Goal: Information Seeking & Learning: Learn about a topic

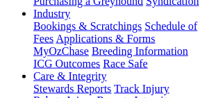
scroll to position [334, 0]
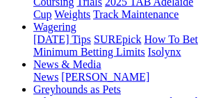
scroll to position [209, 0]
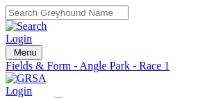
drag, startPoint x: 175, startPoint y: 79, endPoint x: 201, endPoint y: 77, distance: 26.5
type input "Today, 29 Sep 2025"
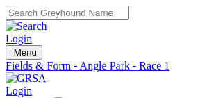
scroll to position [6, 0]
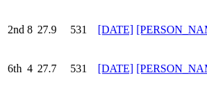
scroll to position [2359, 0]
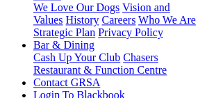
scroll to position [501, 0]
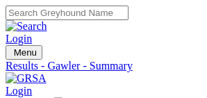
click at [31, 47] on span "Menu" at bounding box center [25, 52] width 23 height 10
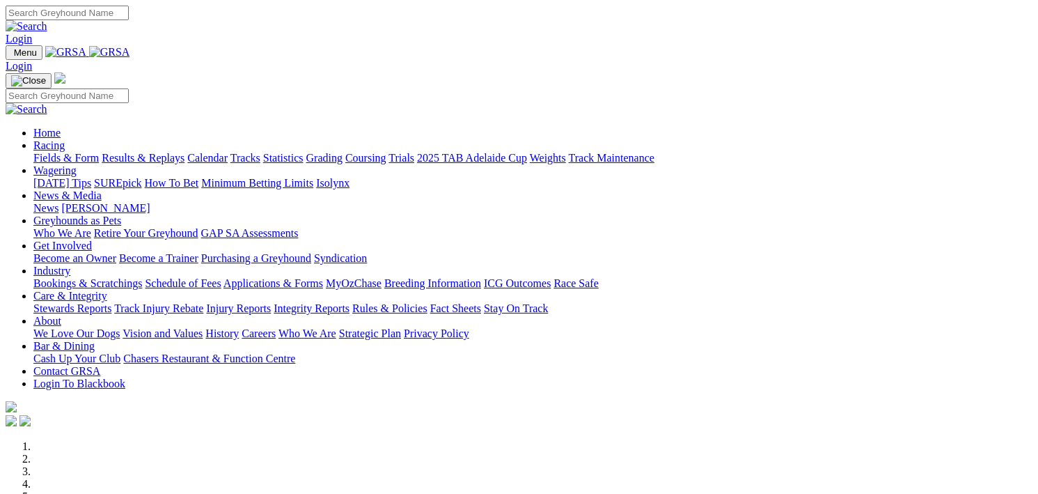
click at [184, 97] on link "Results & Replays" at bounding box center [143, 158] width 83 height 12
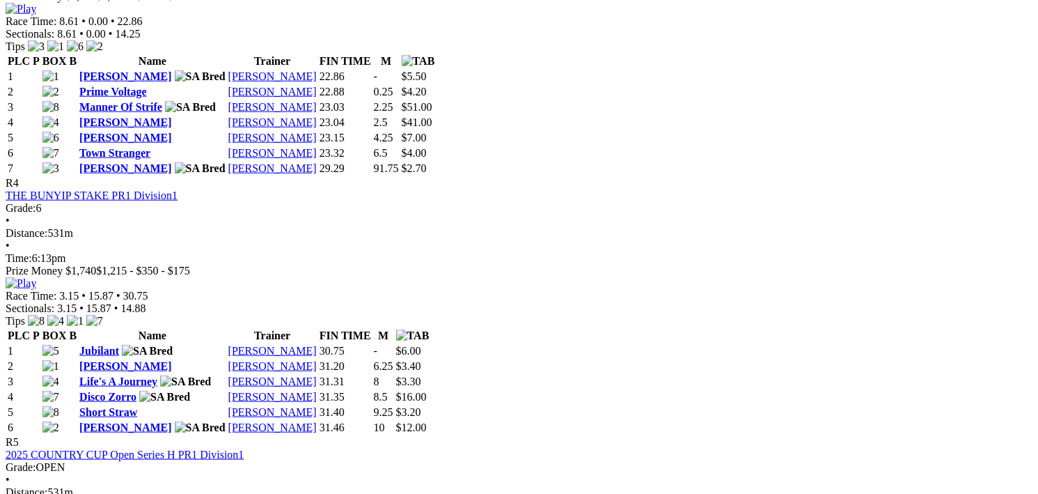
scroll to position [1323, 0]
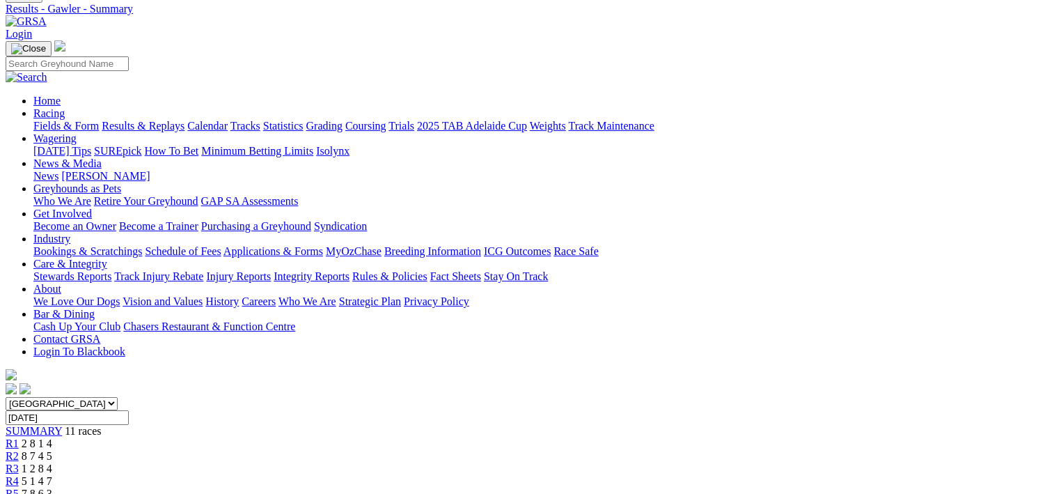
scroll to position [0, 0]
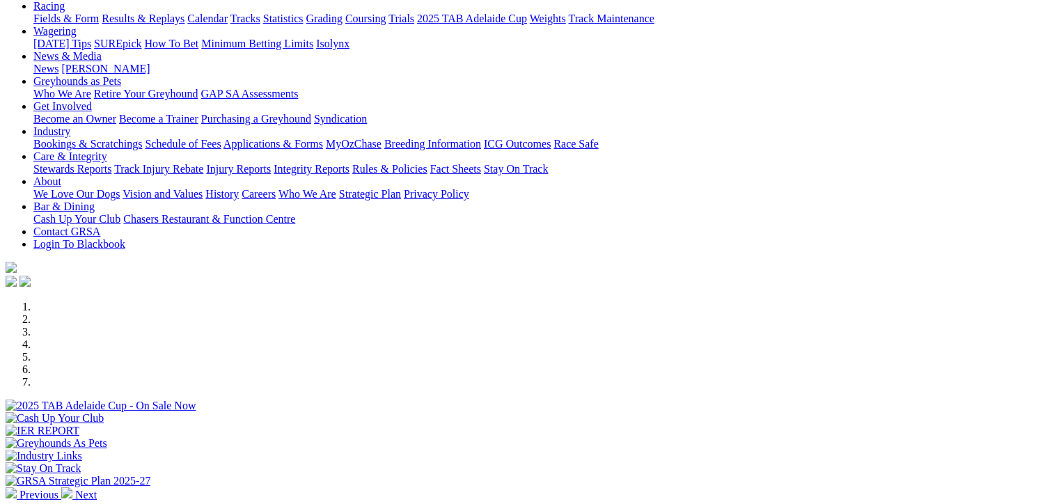
scroll to position [278, 0]
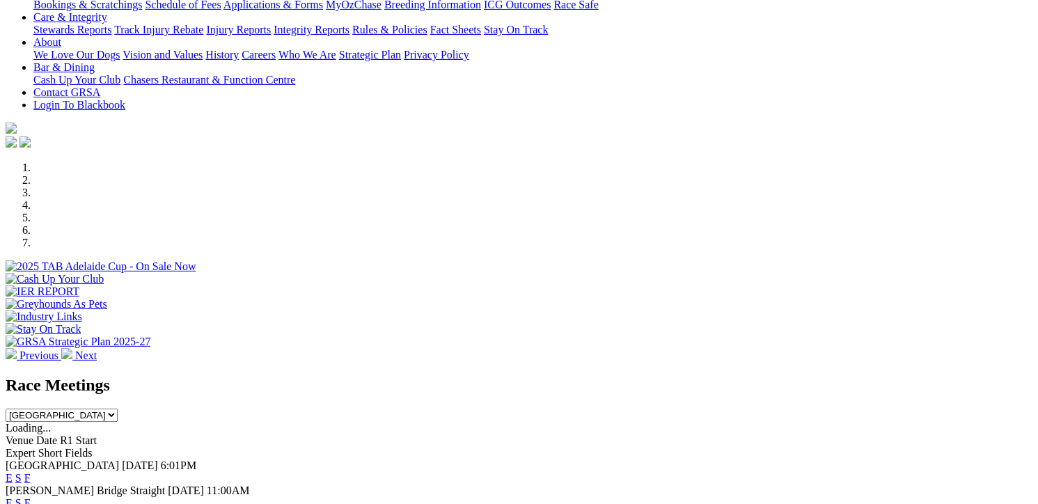
click at [31, 472] on link "F" at bounding box center [27, 478] width 6 height 12
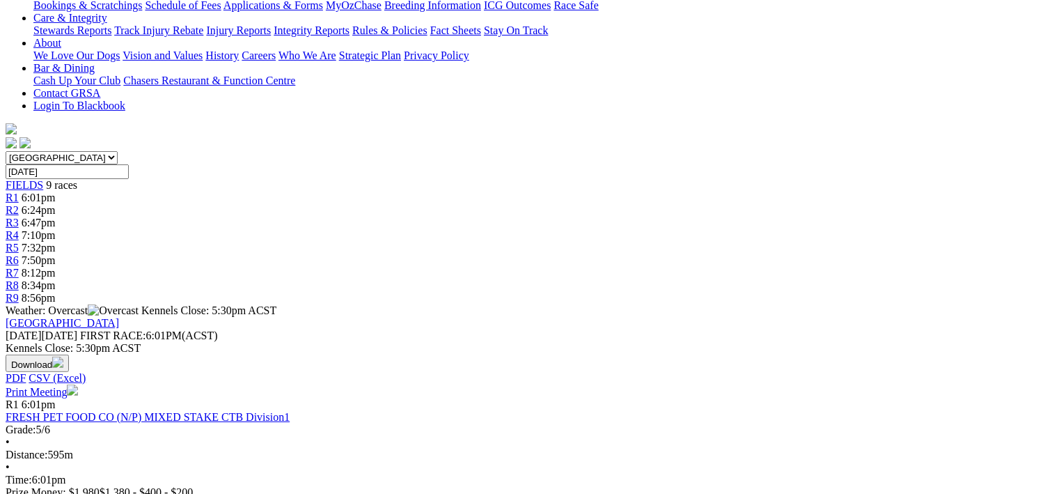
scroll to position [278, 0]
